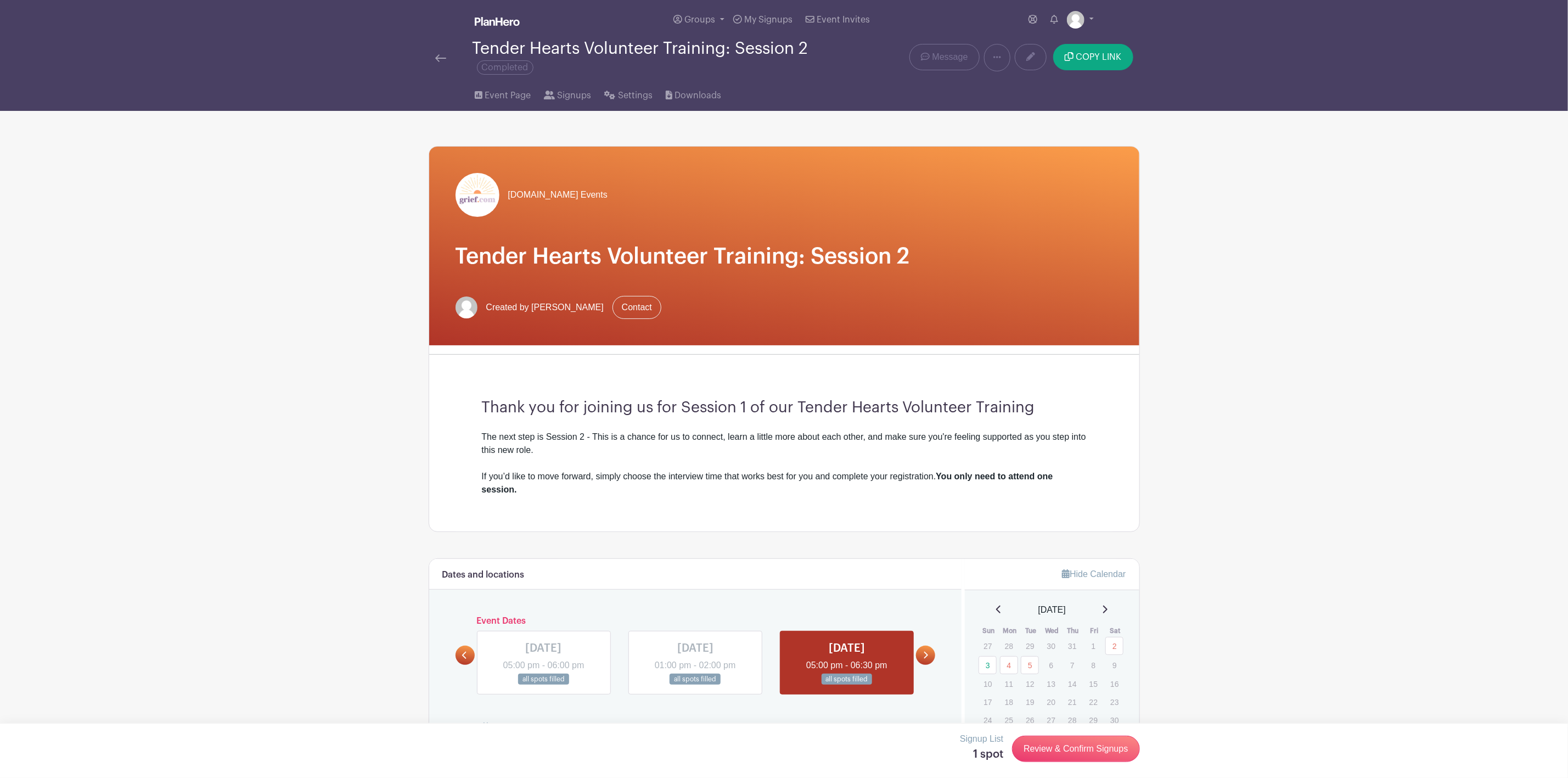
click at [436, 58] on img at bounding box center [441, 58] width 11 height 8
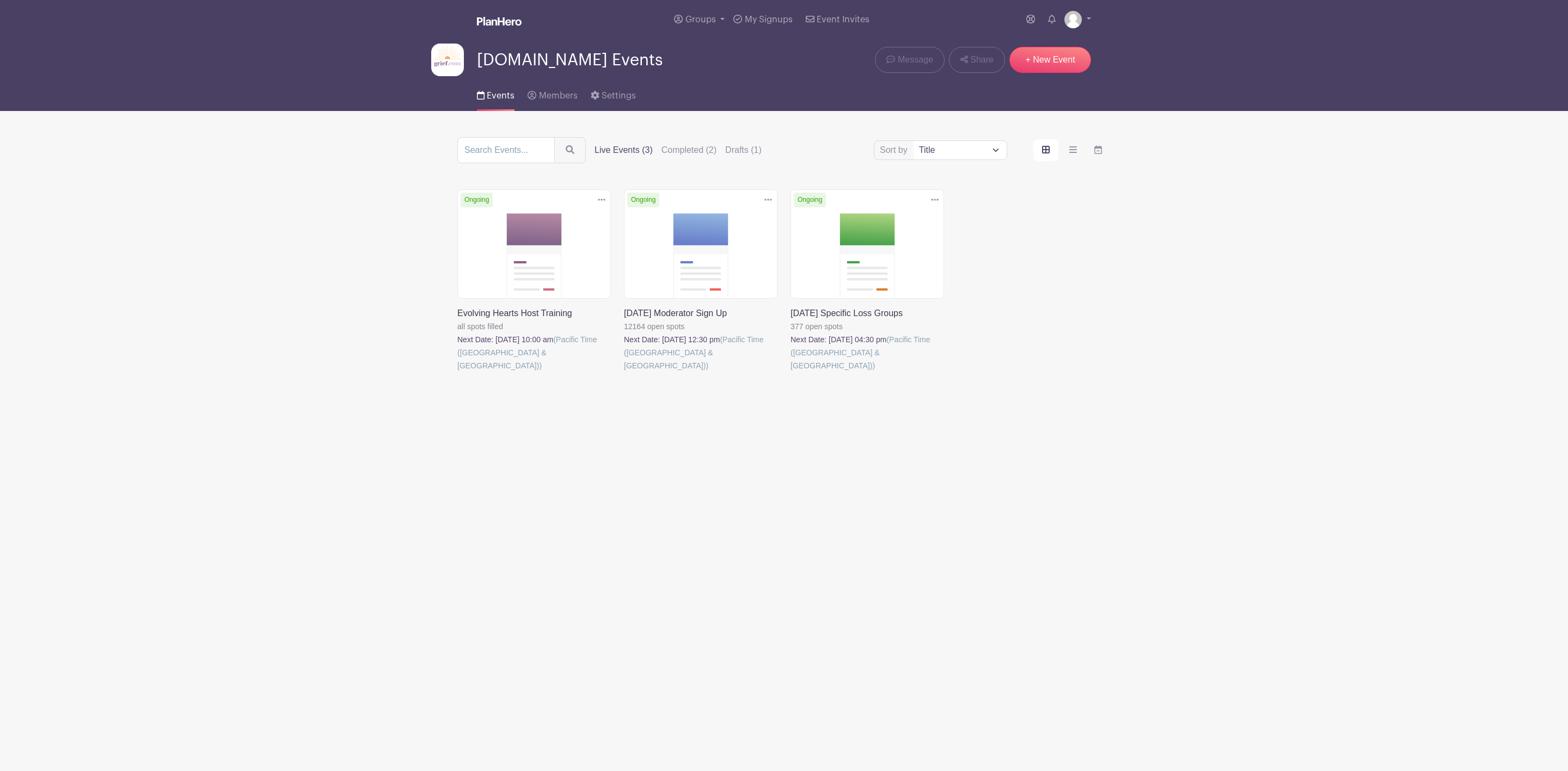
click at [624, 372] on link at bounding box center [624, 372] width 0 height 0
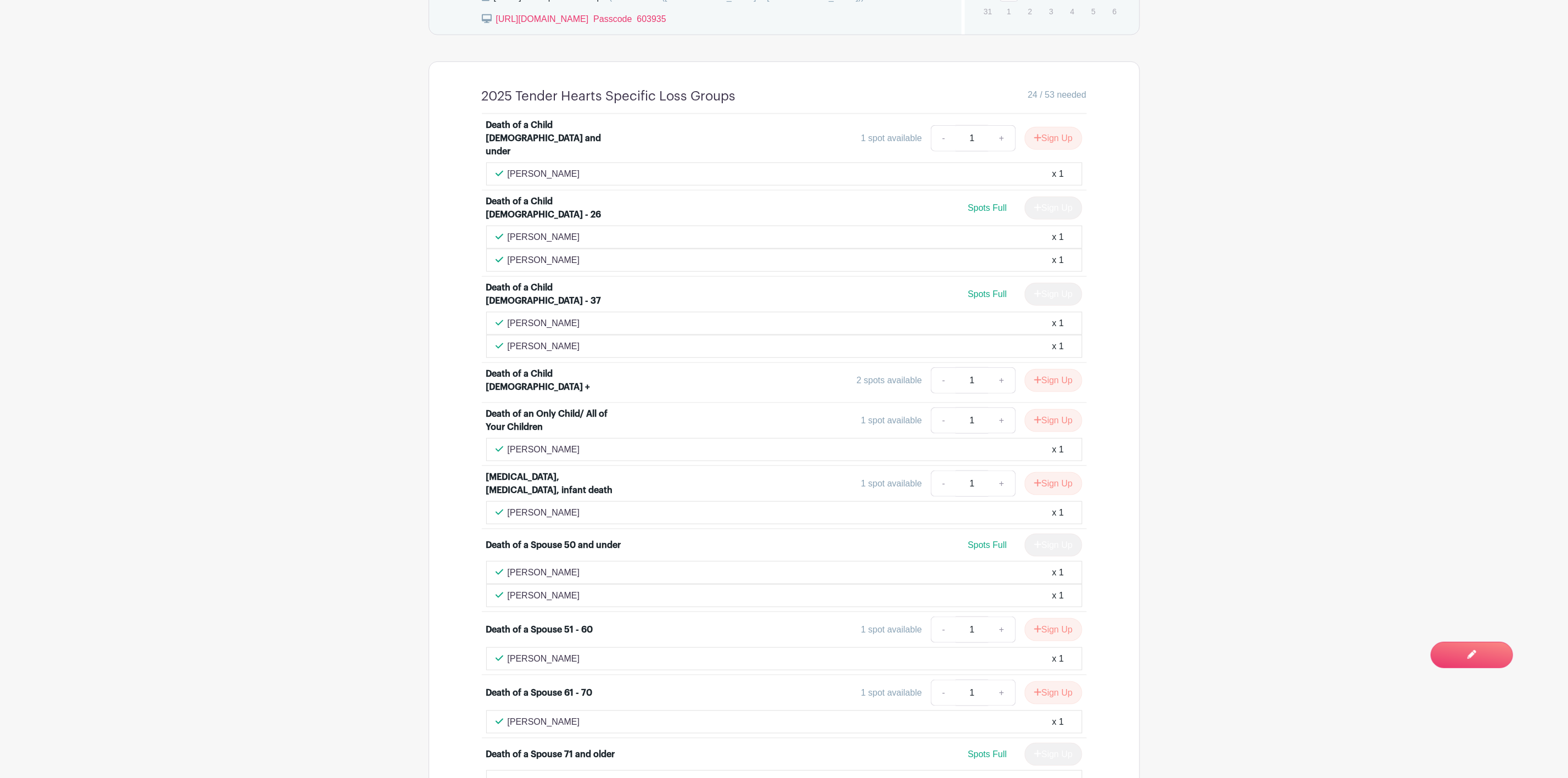
scroll to position [748, 0]
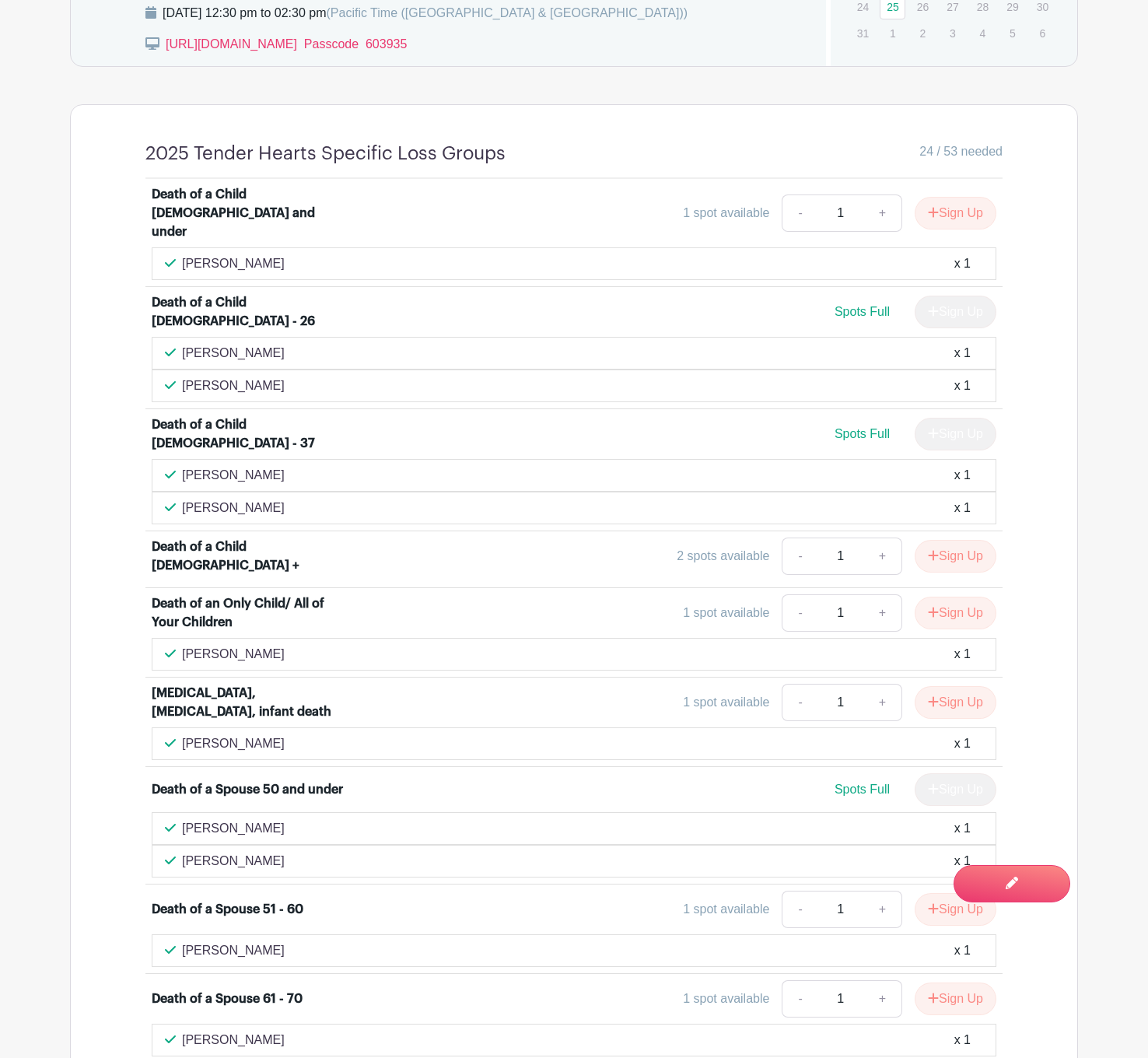
scroll to position [710, 0]
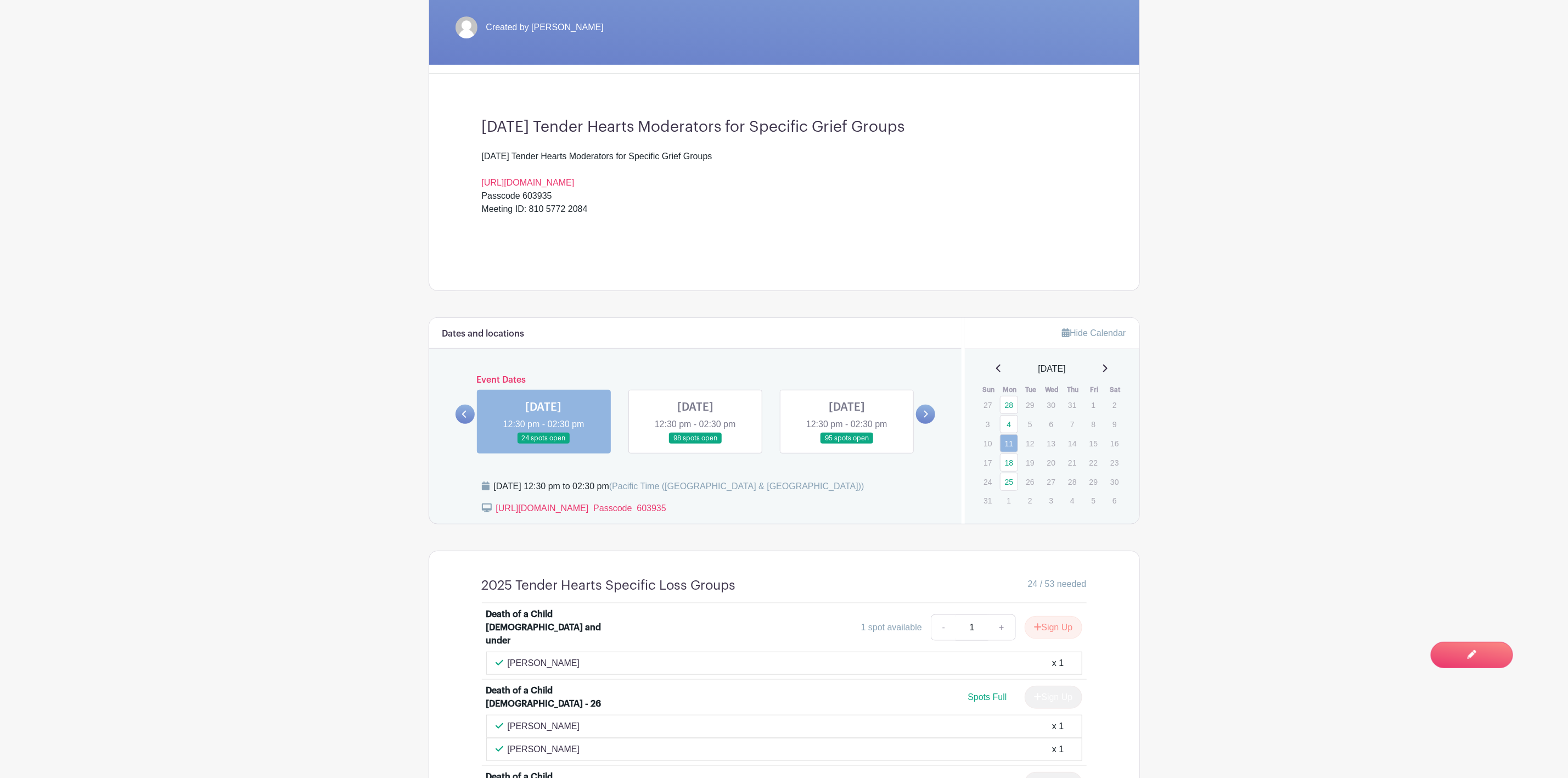
scroll to position [330, 0]
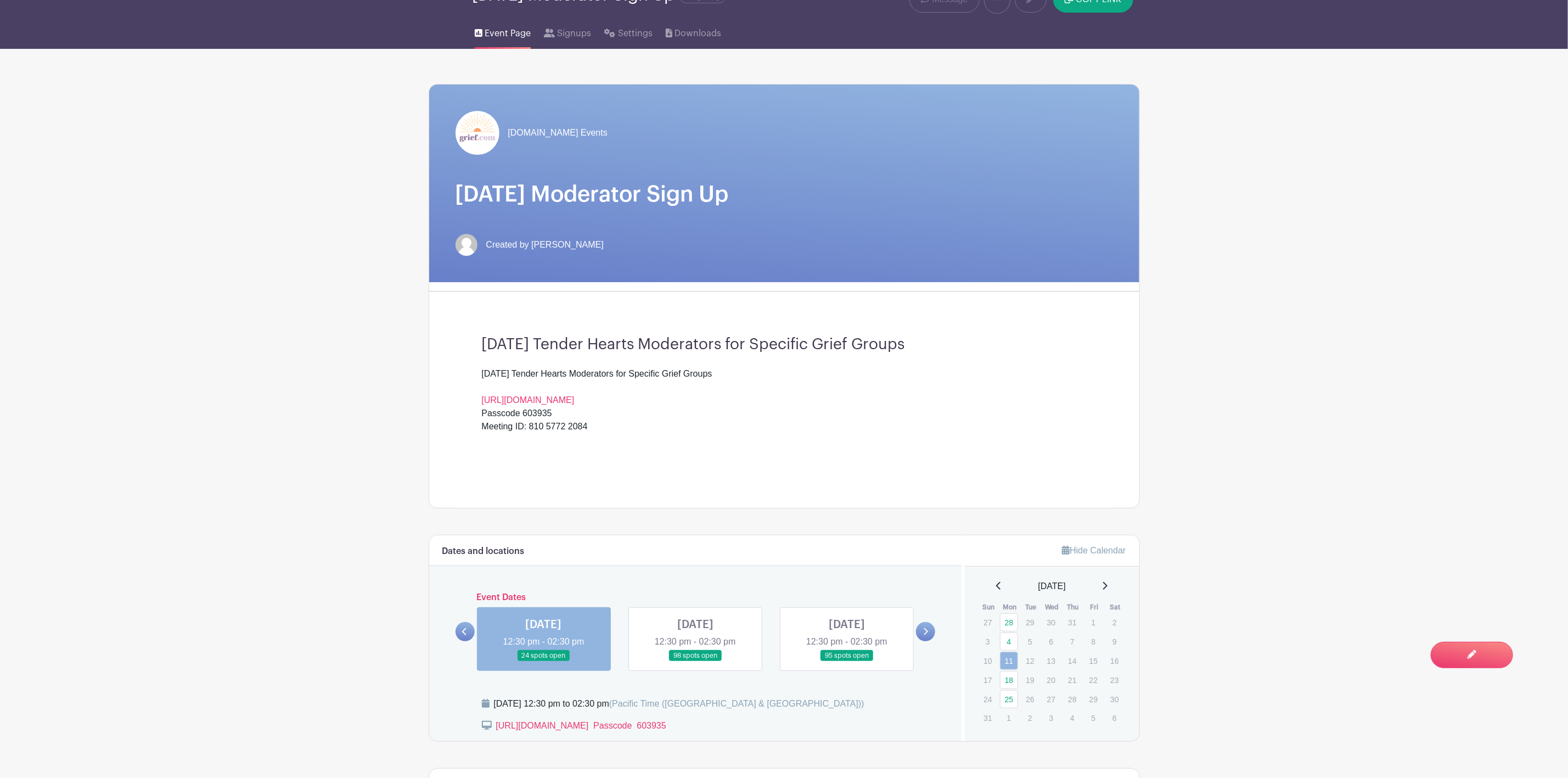
scroll to position [82, 0]
